Goal: Transaction & Acquisition: Subscribe to service/newsletter

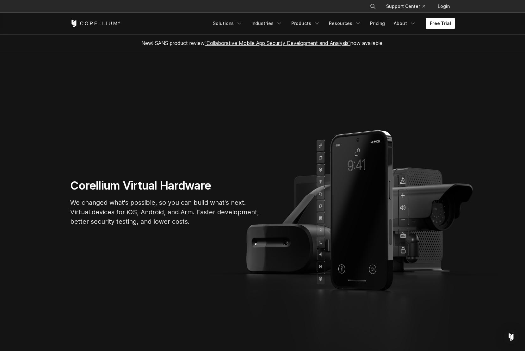
click at [446, 22] on link "Free Trial" at bounding box center [440, 23] width 29 height 11
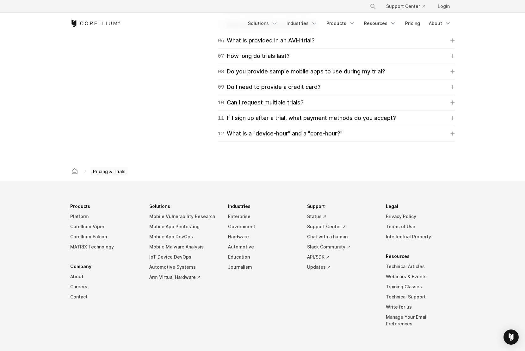
scroll to position [1036, 0]
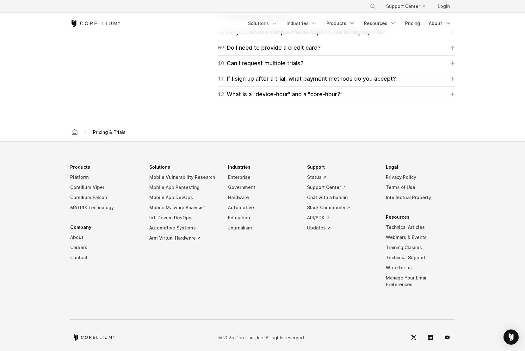
click at [182, 188] on link "Mobile App Pentesting" at bounding box center [183, 187] width 69 height 10
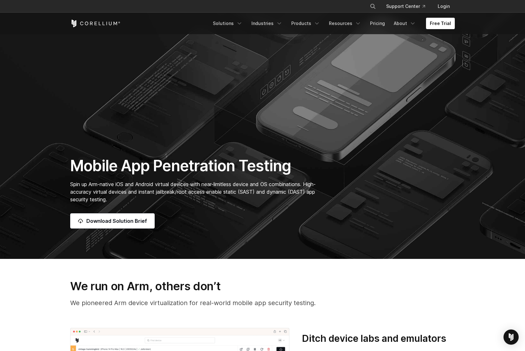
scroll to position [63, 0]
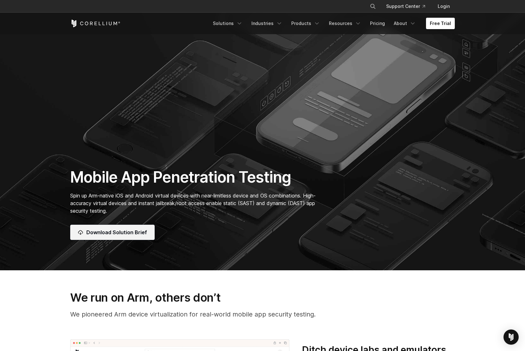
click at [134, 236] on span "Download Solution Brief" at bounding box center [116, 232] width 61 height 8
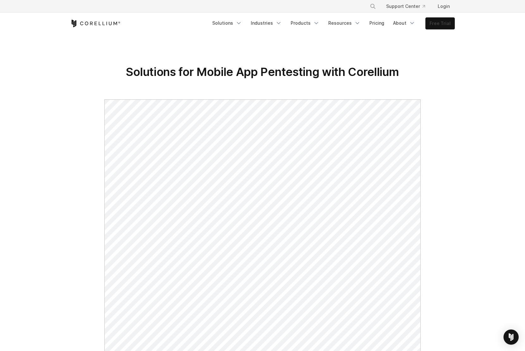
click at [436, 25] on link "Free Trial" at bounding box center [440, 23] width 29 height 11
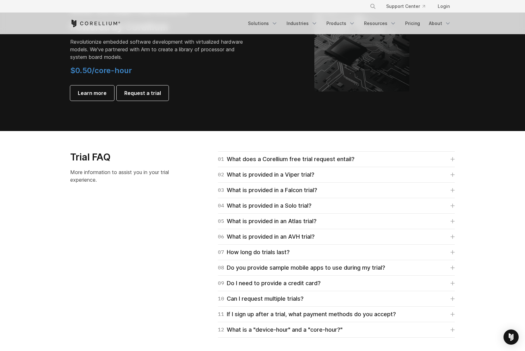
scroll to position [822, 0]
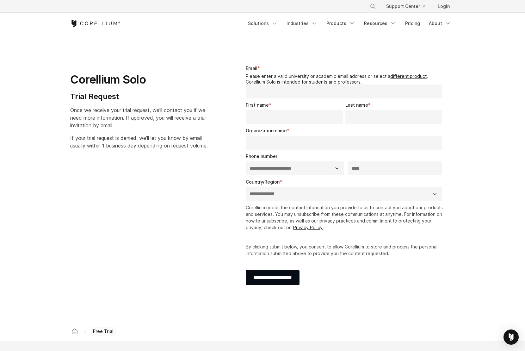
select select "**"
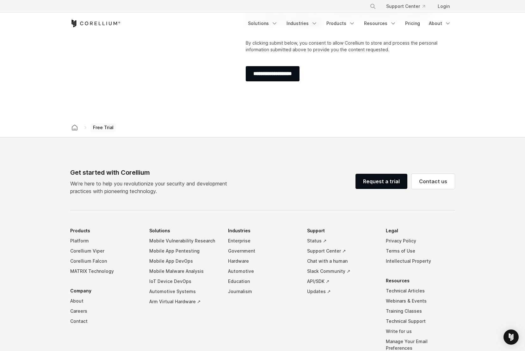
scroll to position [253, 0]
